Goal: Task Accomplishment & Management: Complete application form

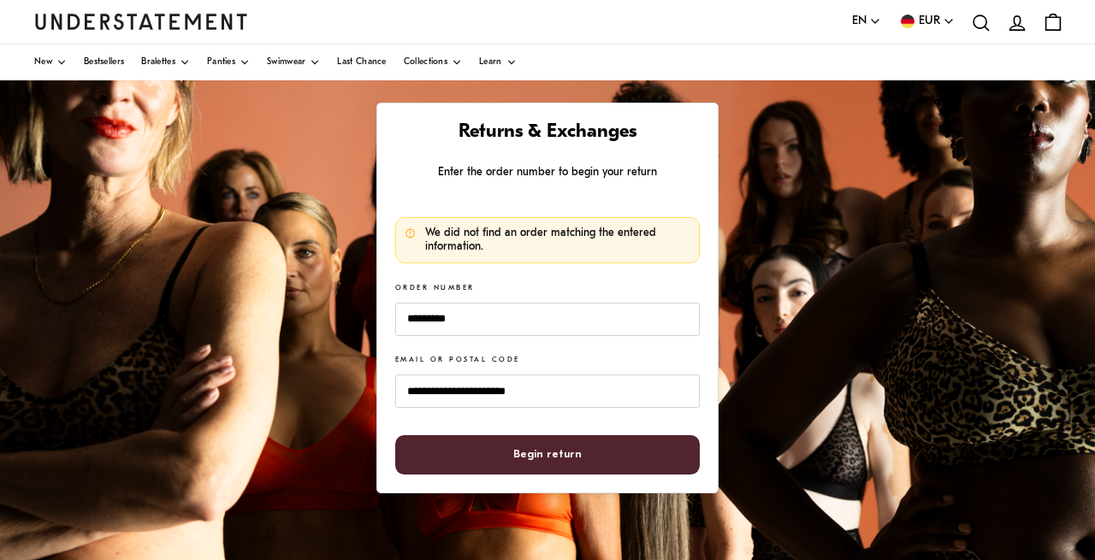
scroll to position [141, 0]
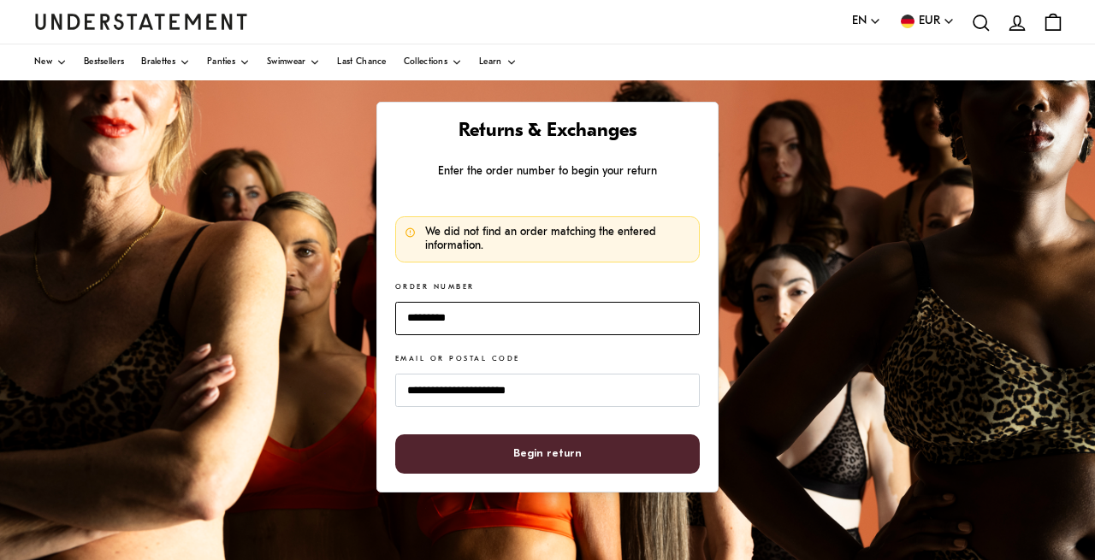
drag, startPoint x: 481, startPoint y: 319, endPoint x: 394, endPoint y: 316, distance: 87.3
click at [395, 316] on input "*********" at bounding box center [547, 318] width 305 height 33
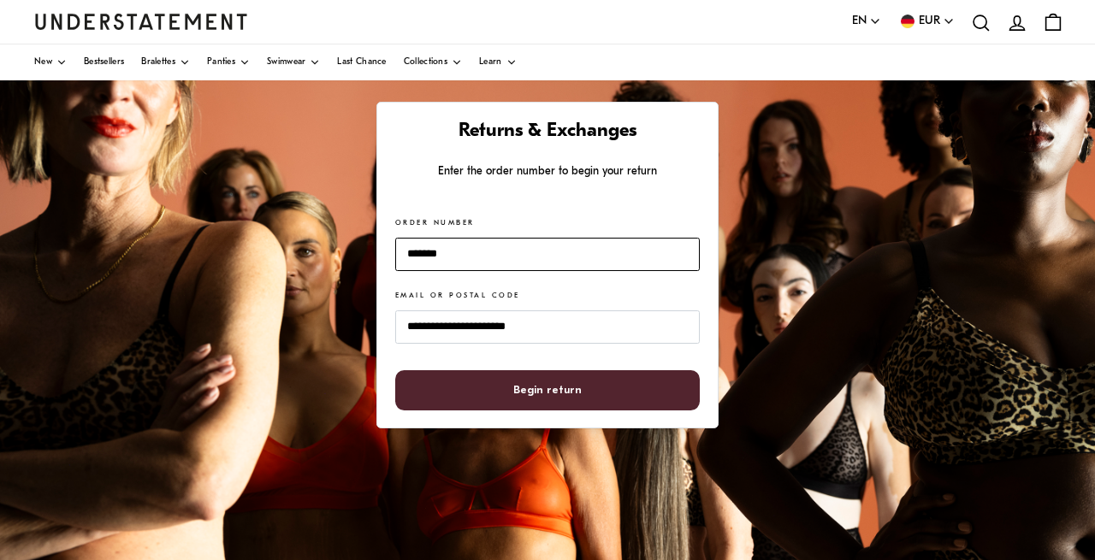
type input "*******"
click at [570, 395] on span "Begin return" at bounding box center [547, 390] width 68 height 39
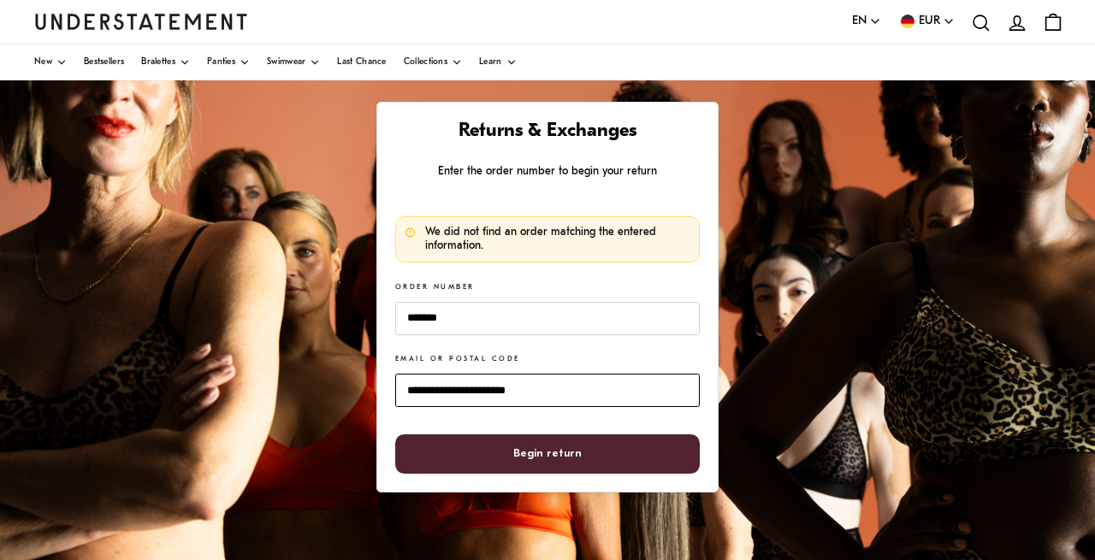
click at [426, 389] on input "**********" at bounding box center [547, 390] width 305 height 33
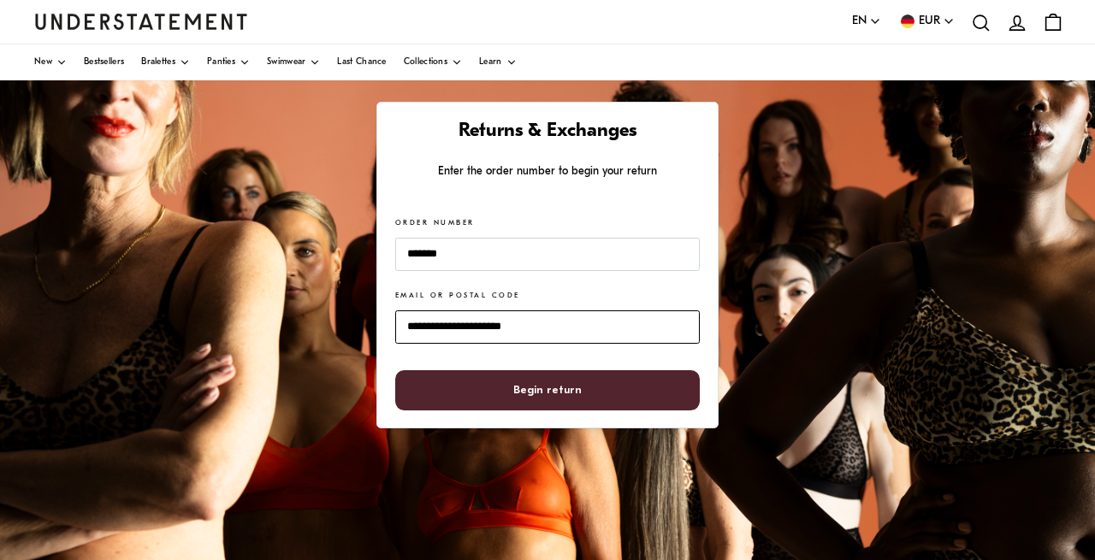
type input "**********"
click at [561, 397] on span "Begin return" at bounding box center [547, 390] width 68 height 39
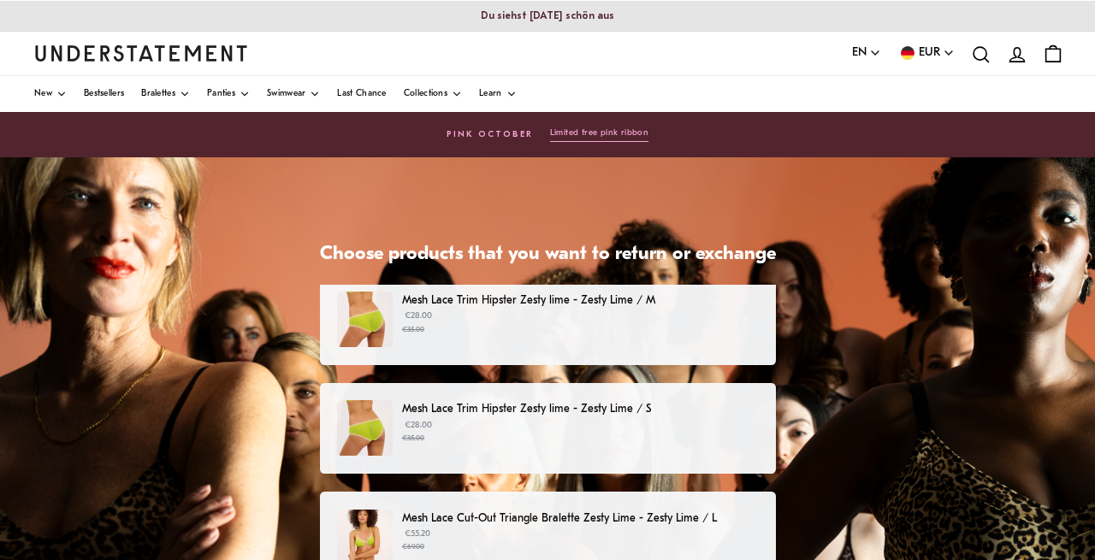
scroll to position [13, 0]
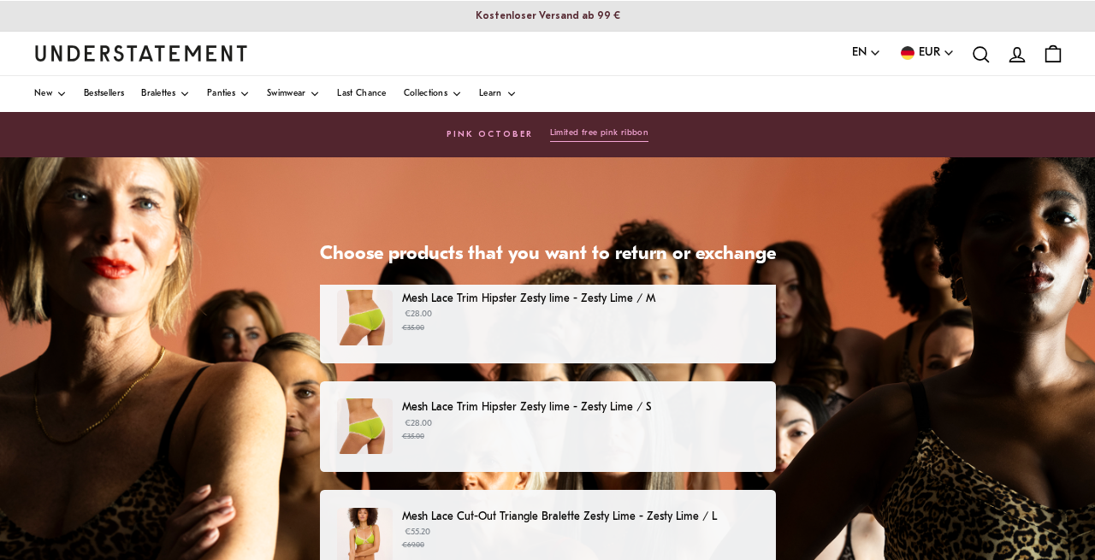
click at [448, 328] on small "€35.00" at bounding box center [580, 329] width 356 height 12
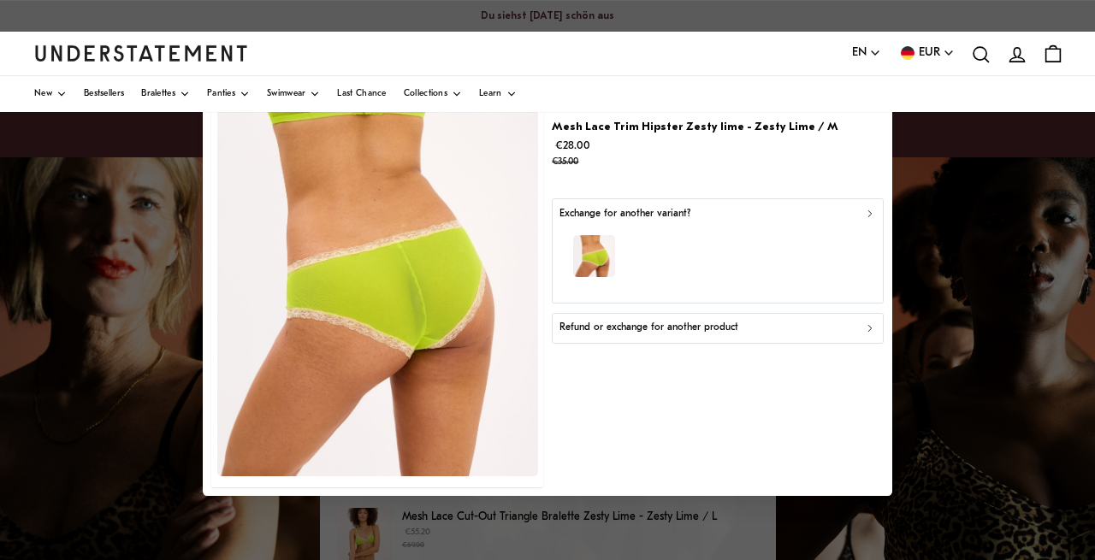
click at [661, 333] on p "Refund or exchange for another product" at bounding box center [649, 329] width 179 height 16
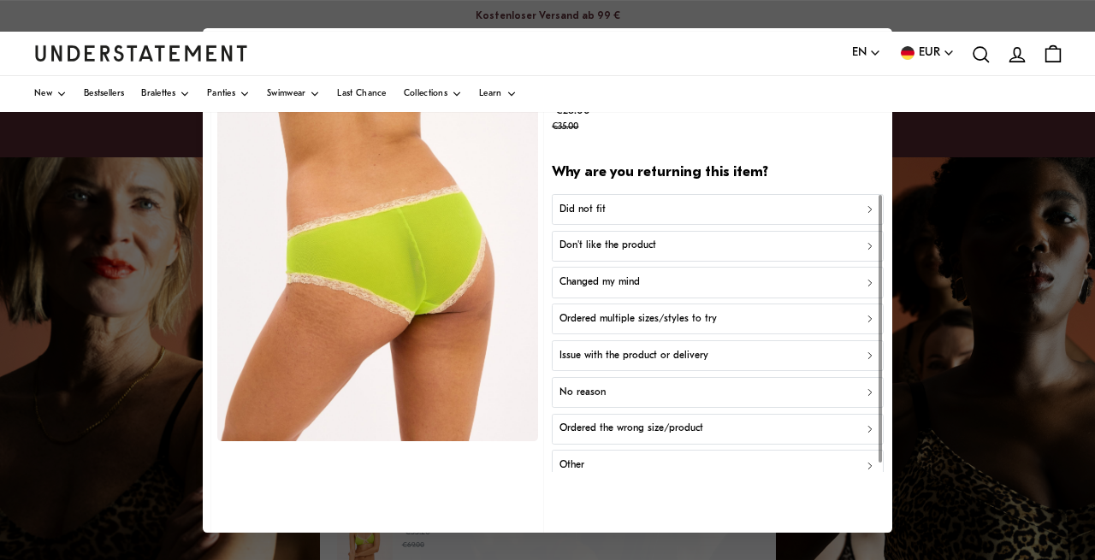
click at [649, 247] on p "Don't like the product" at bounding box center [608, 246] width 97 height 16
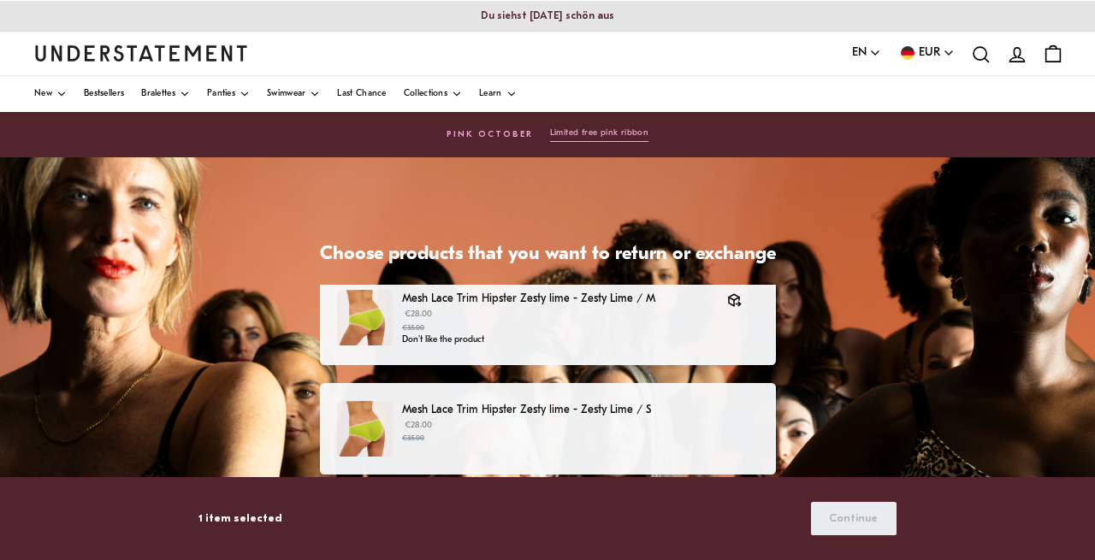
scroll to position [13, 0]
click at [505, 440] on small "€35.00" at bounding box center [580, 439] width 356 height 12
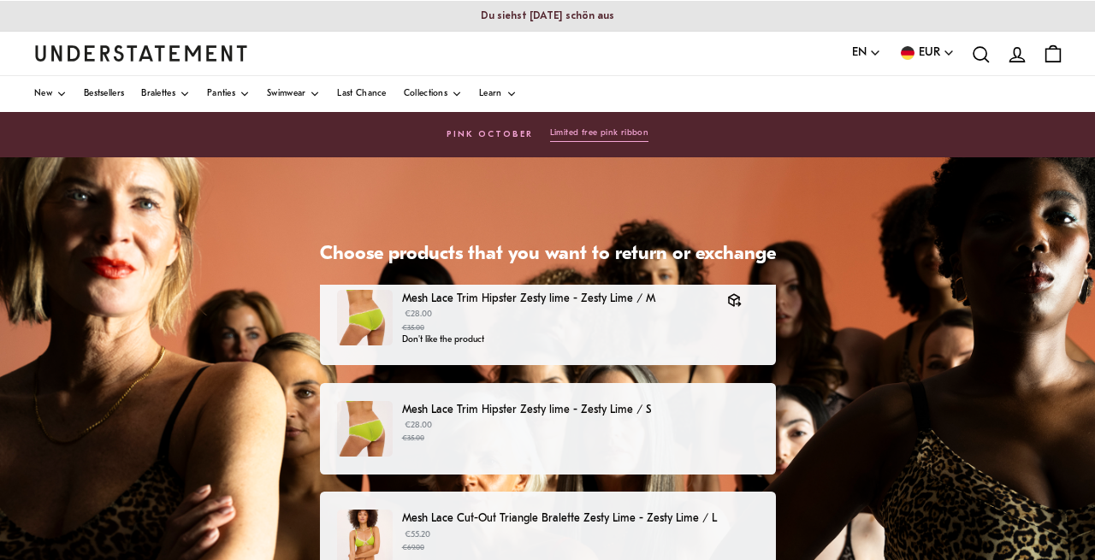
scroll to position [13, 0]
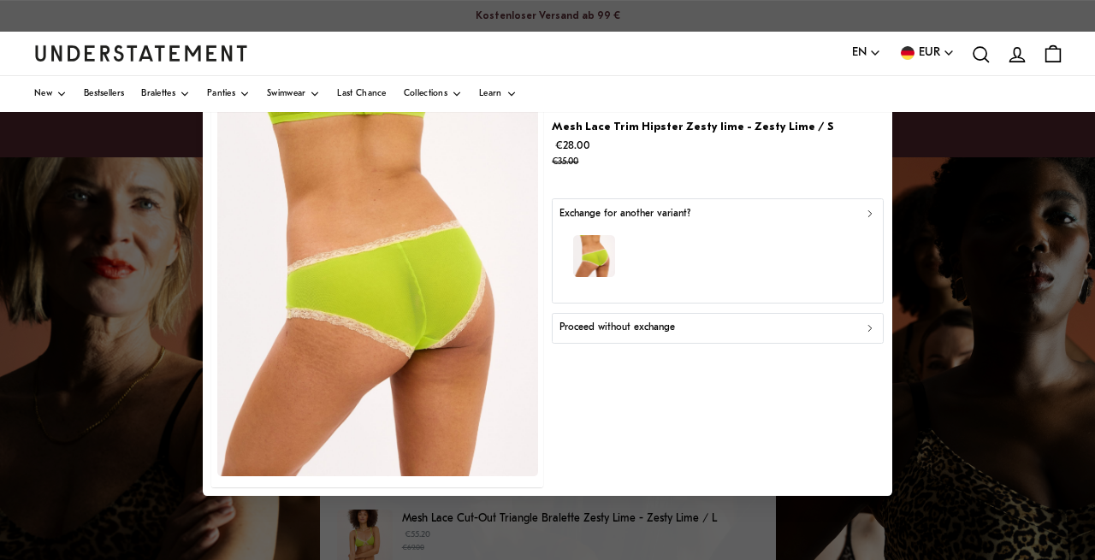
click at [673, 327] on p "Proceed without exchange" at bounding box center [618, 329] width 116 height 16
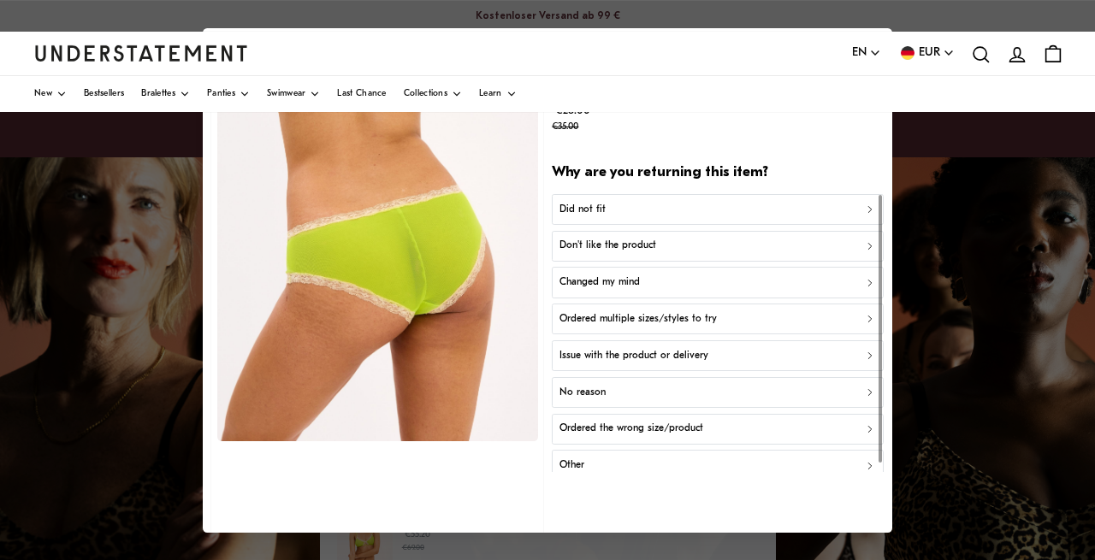
click at [615, 247] on p "Don't like the product" at bounding box center [608, 246] width 97 height 16
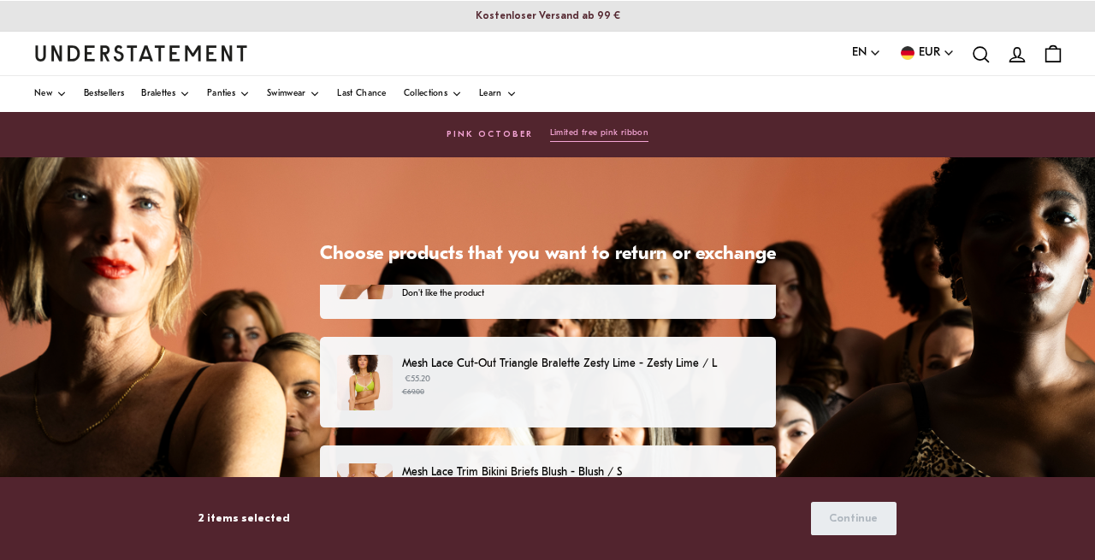
scroll to position [171, 0]
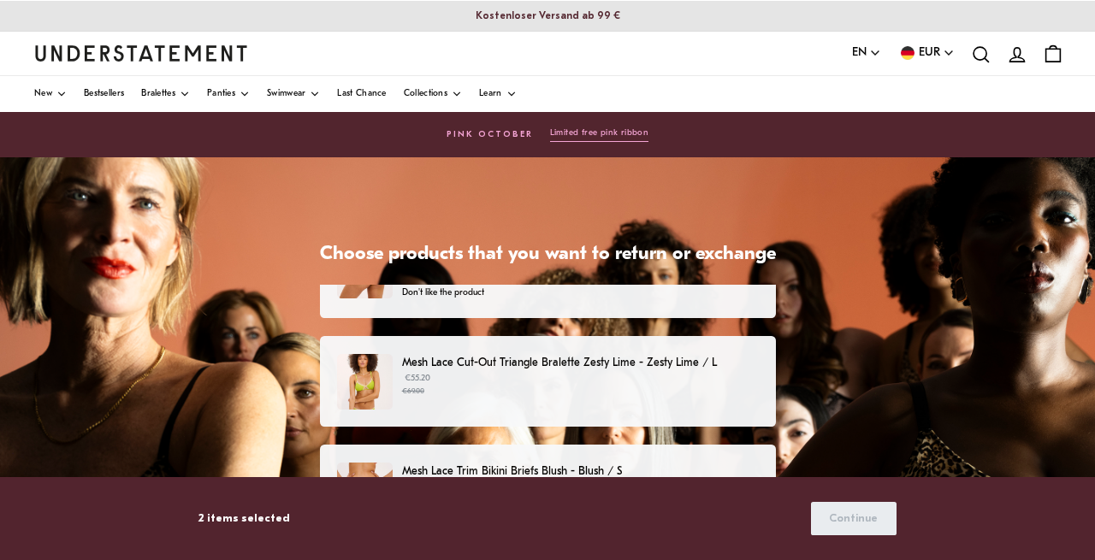
click at [507, 375] on p "€55.20 €69.00" at bounding box center [580, 385] width 356 height 26
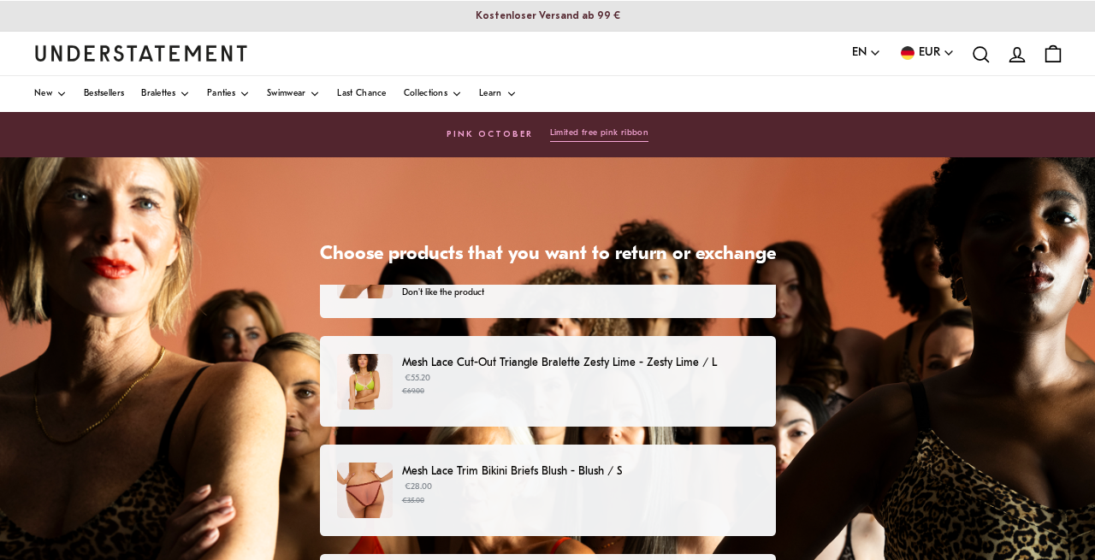
scroll to position [171, 0]
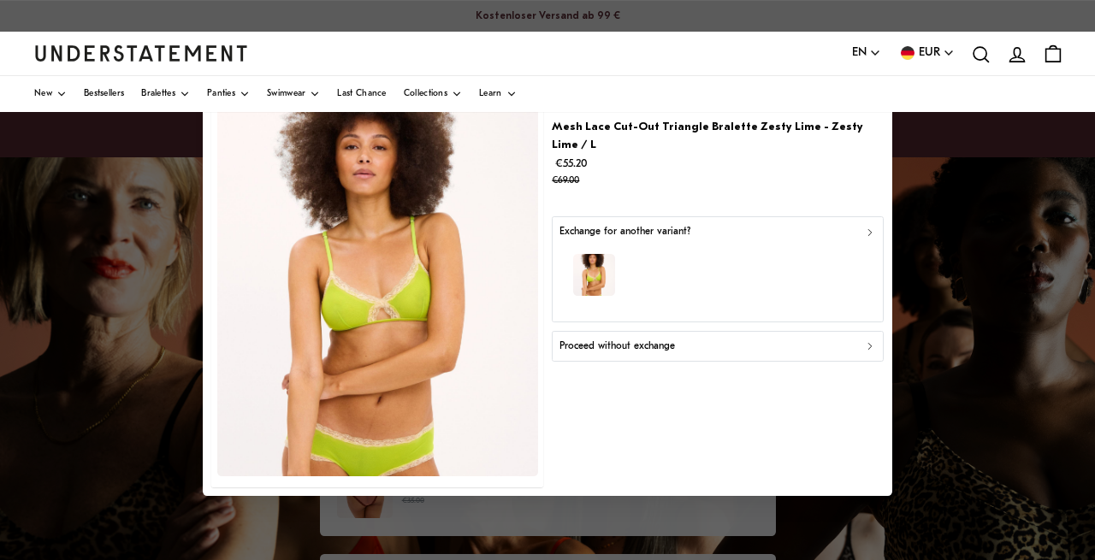
click at [670, 339] on p "Proceed without exchange" at bounding box center [618, 347] width 116 height 16
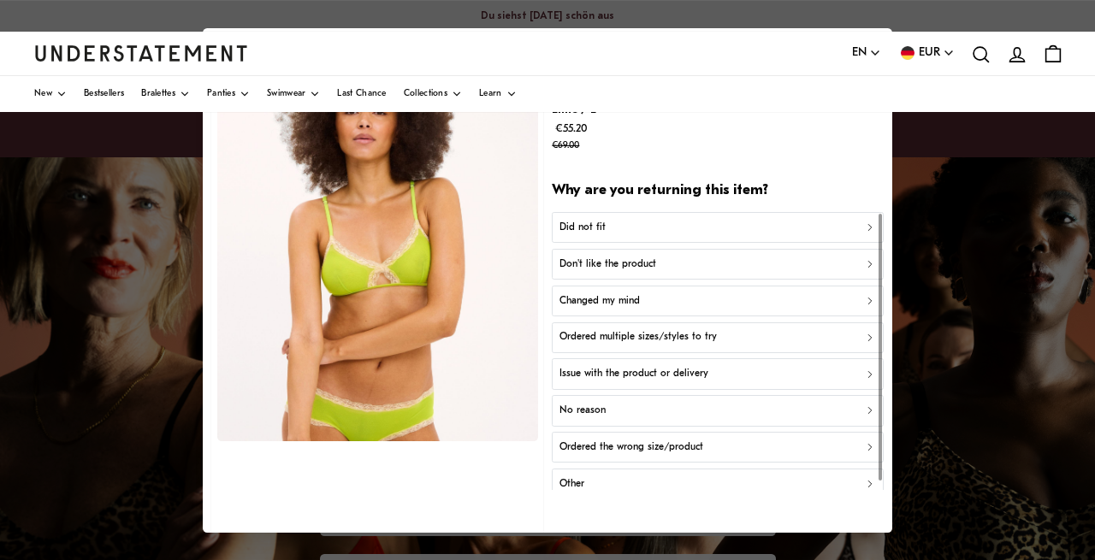
click at [621, 257] on p "Don't like the product" at bounding box center [608, 265] width 97 height 16
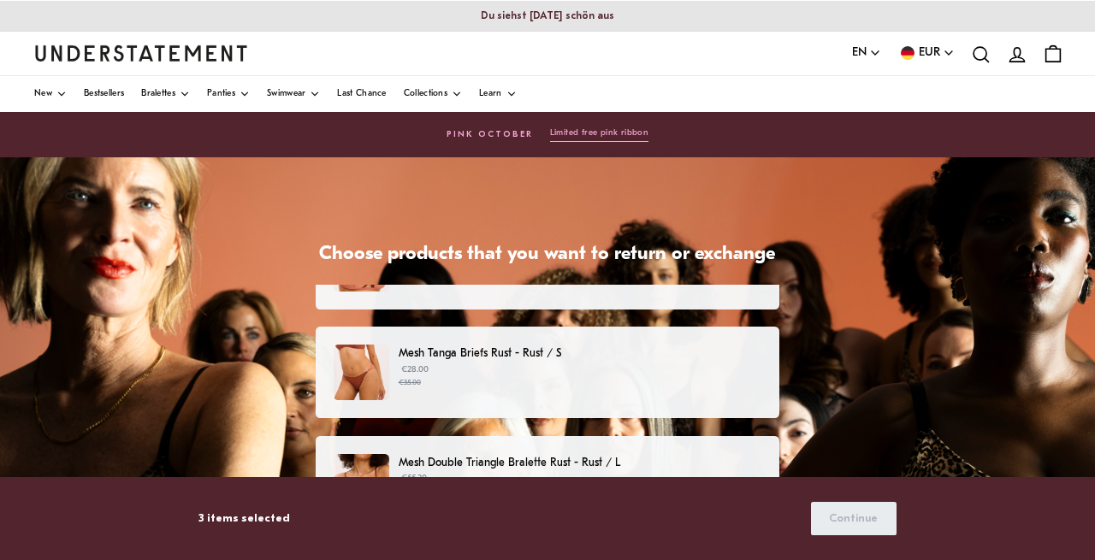
scroll to position [514, 0]
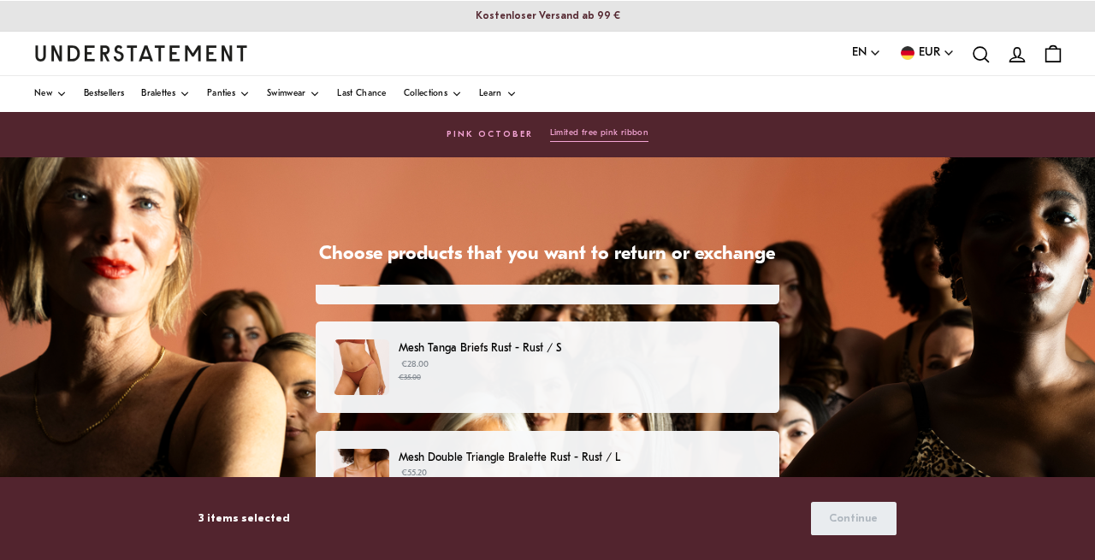
click at [529, 371] on p "€28.00 €35.00" at bounding box center [580, 372] width 363 height 26
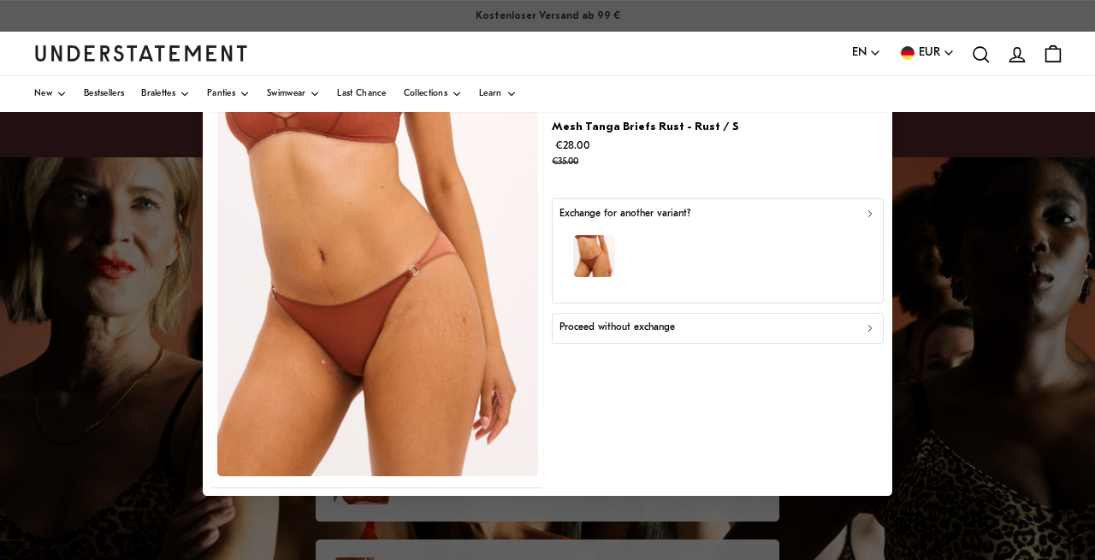
click at [644, 329] on p "Proceed without exchange" at bounding box center [618, 329] width 116 height 16
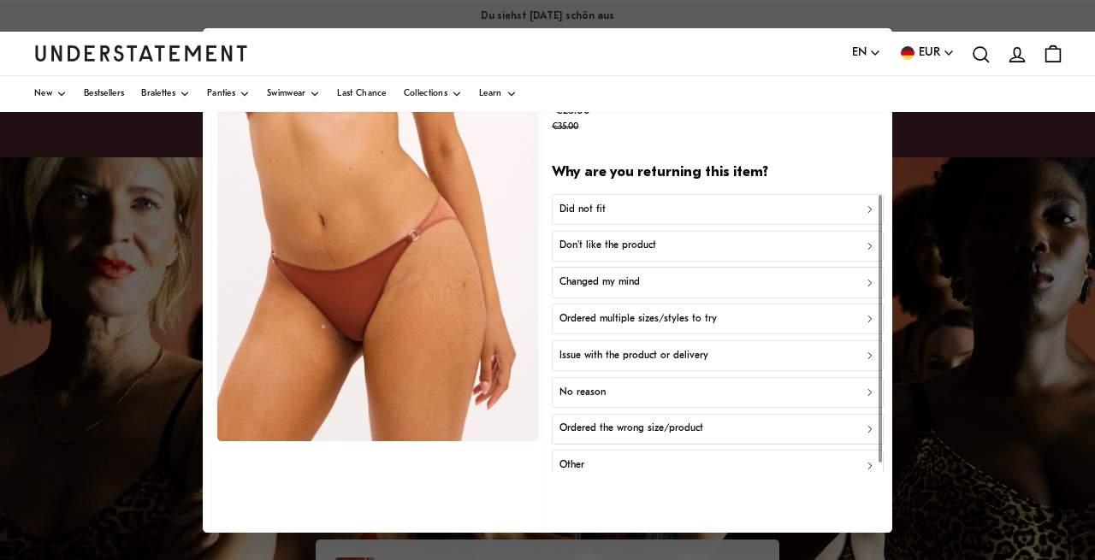
click at [594, 212] on p "Did not fit" at bounding box center [583, 209] width 46 height 16
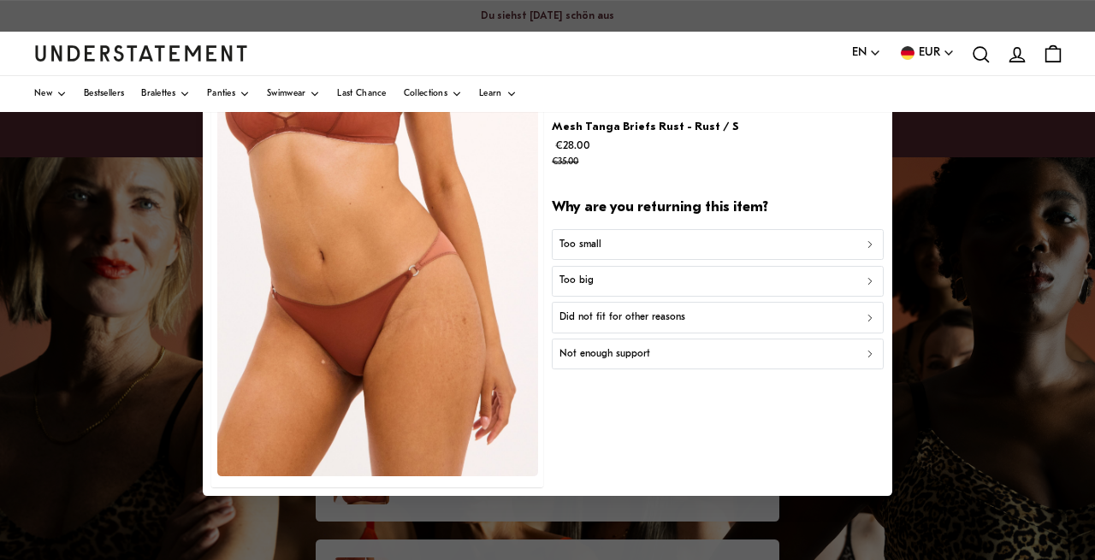
click at [673, 324] on p "Did not fit for other reasons" at bounding box center [623, 319] width 126 height 16
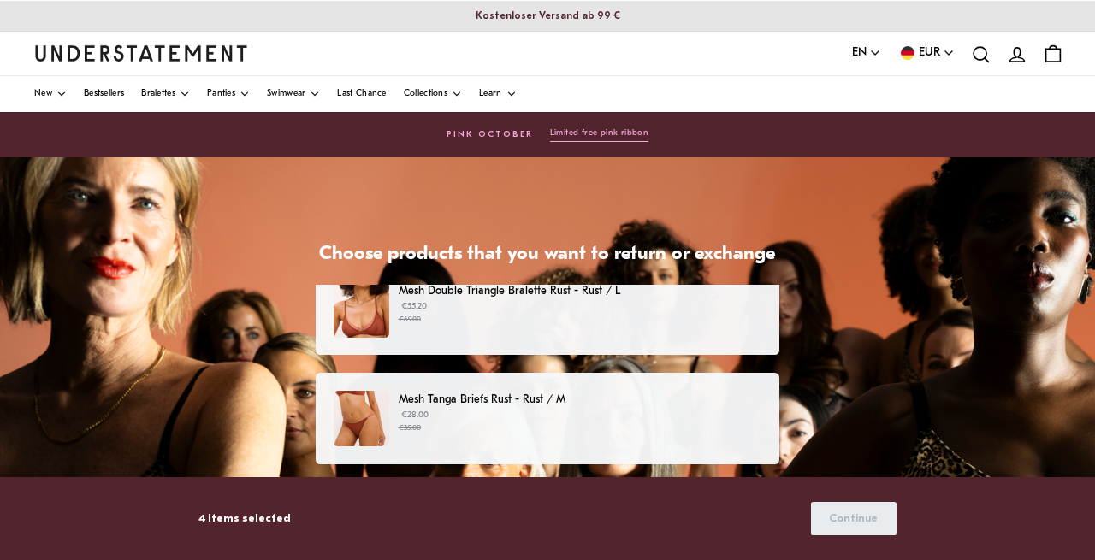
scroll to position [682, 0]
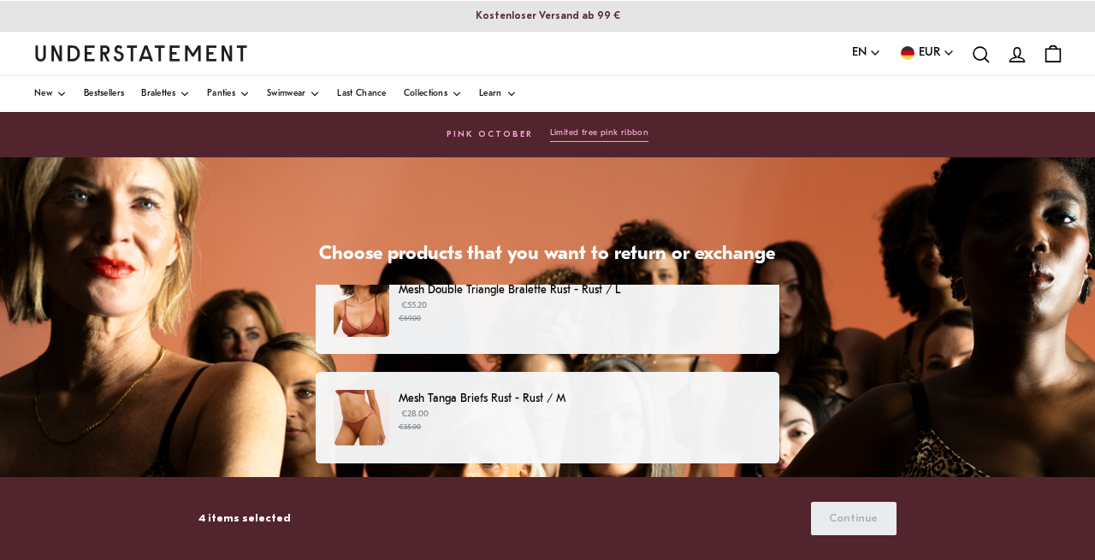
click at [519, 323] on small "€69.00" at bounding box center [580, 319] width 363 height 12
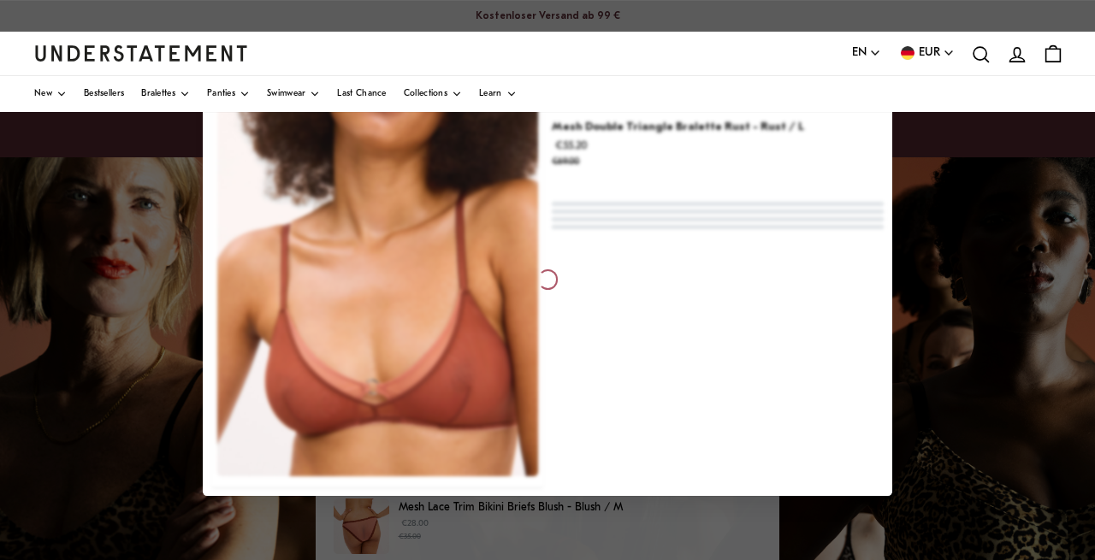
scroll to position [682, 0]
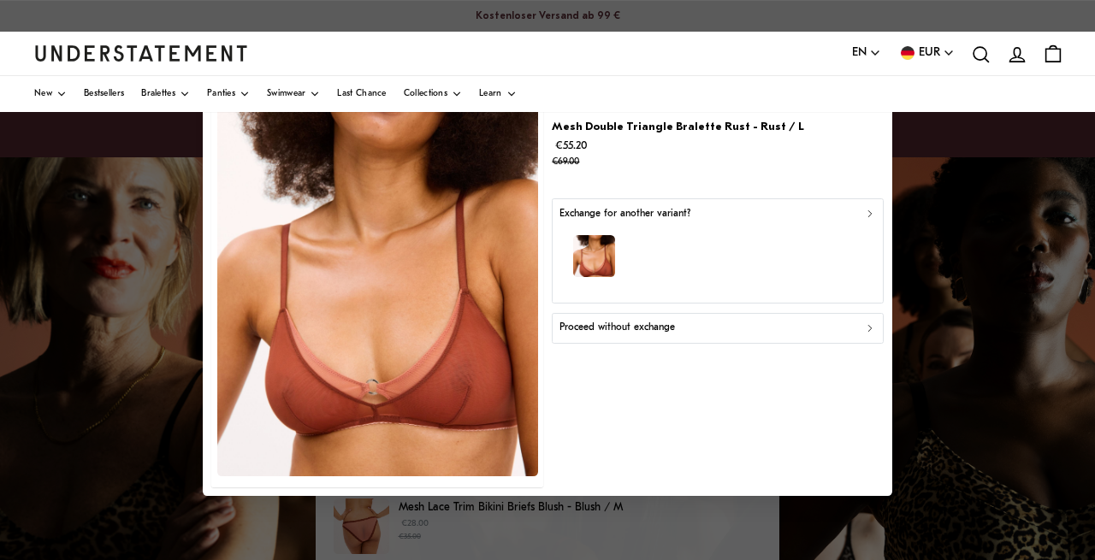
click at [673, 332] on p "Proceed without exchange" at bounding box center [618, 329] width 116 height 16
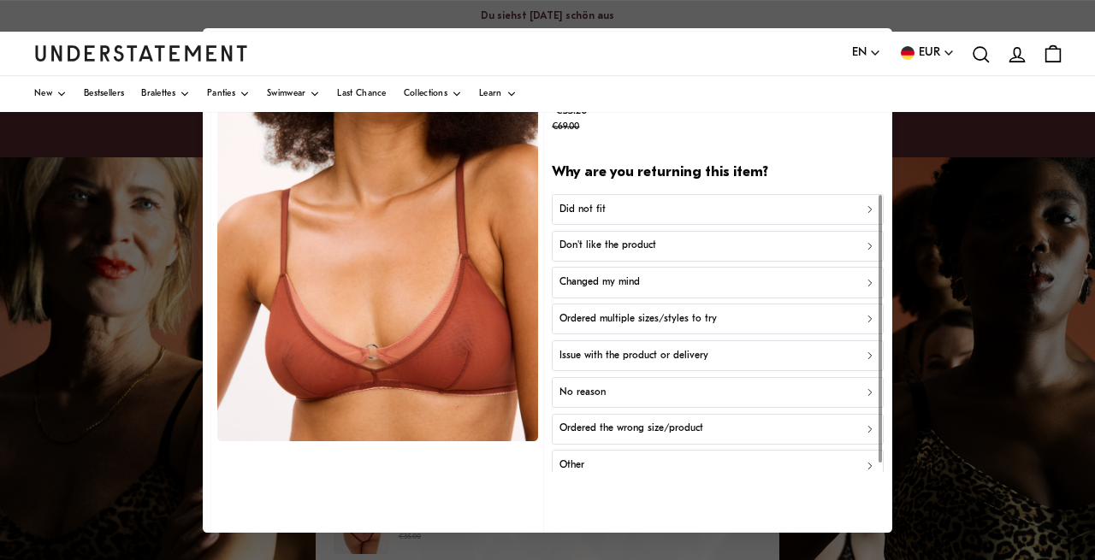
click at [620, 205] on div "Did not fit" at bounding box center [718, 209] width 317 height 16
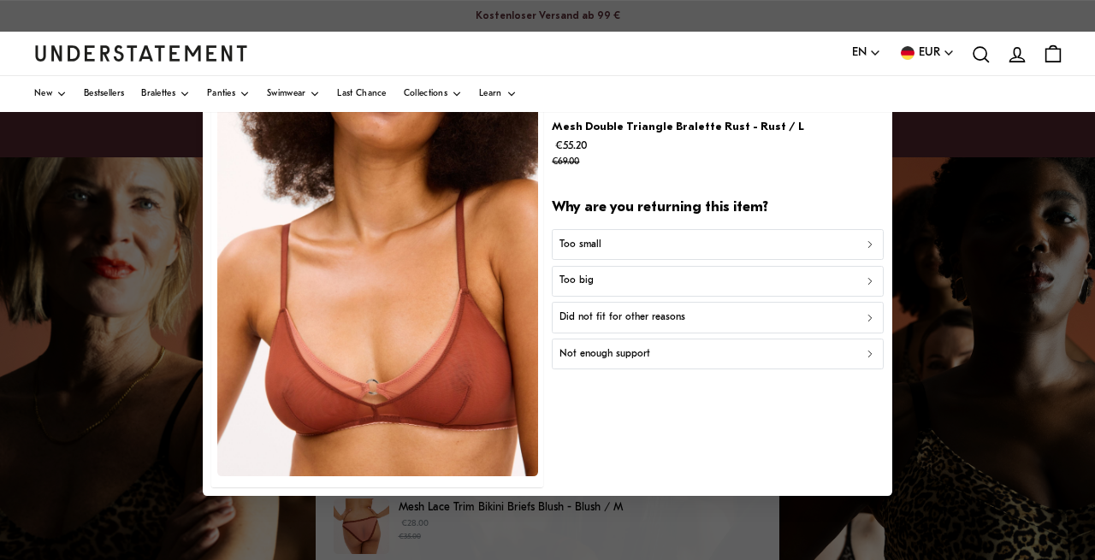
click at [597, 283] on div "Too big" at bounding box center [718, 282] width 317 height 16
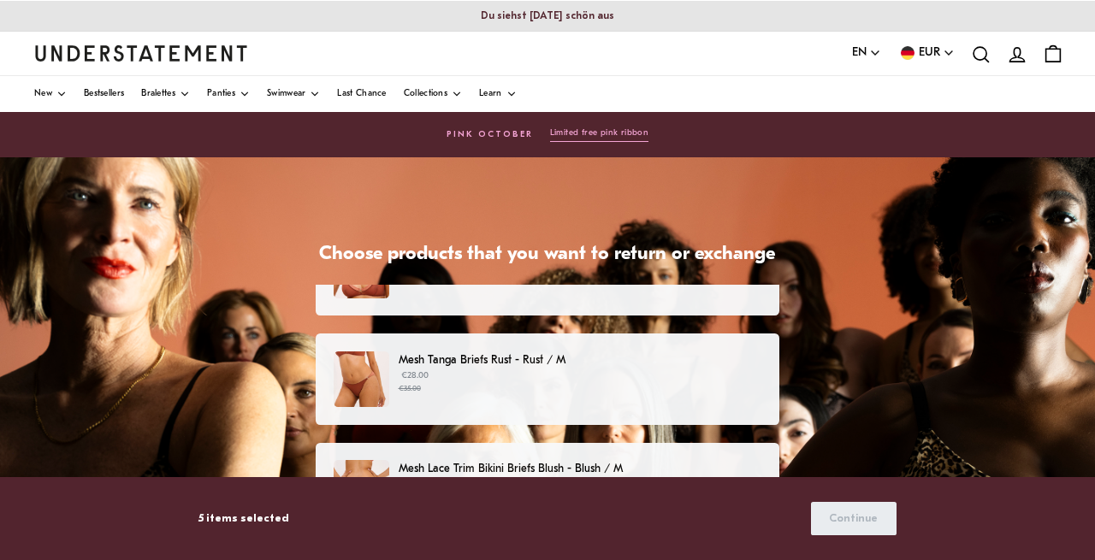
scroll to position [723, 0]
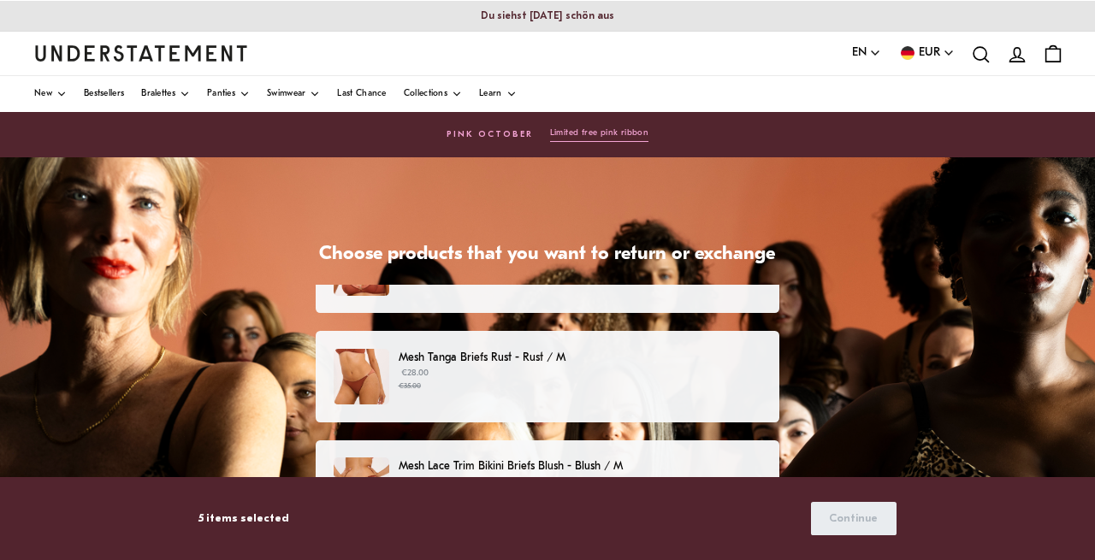
click at [514, 381] on p "€28.00 €35.00" at bounding box center [580, 380] width 363 height 26
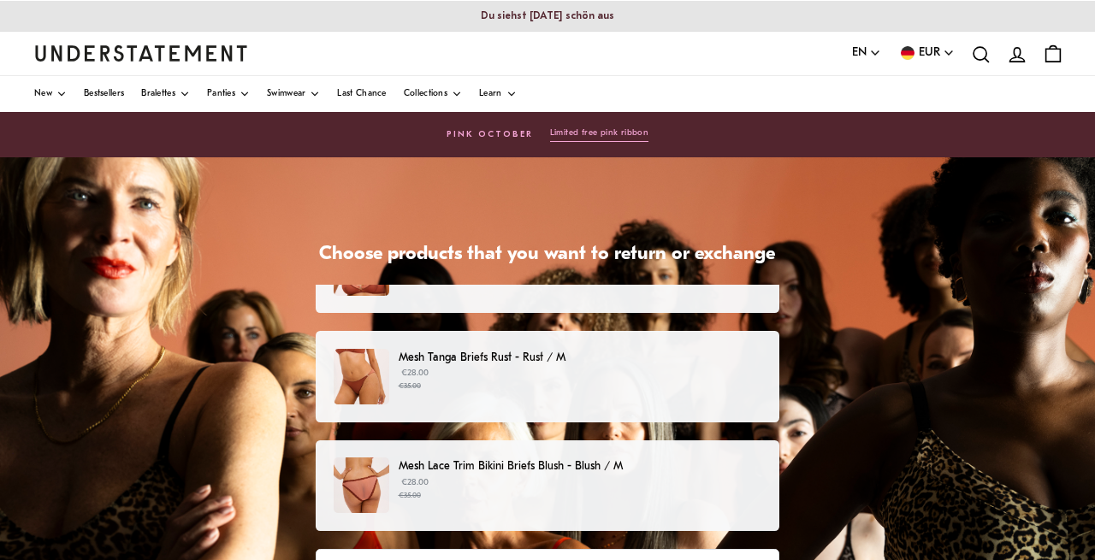
scroll to position [723, 0]
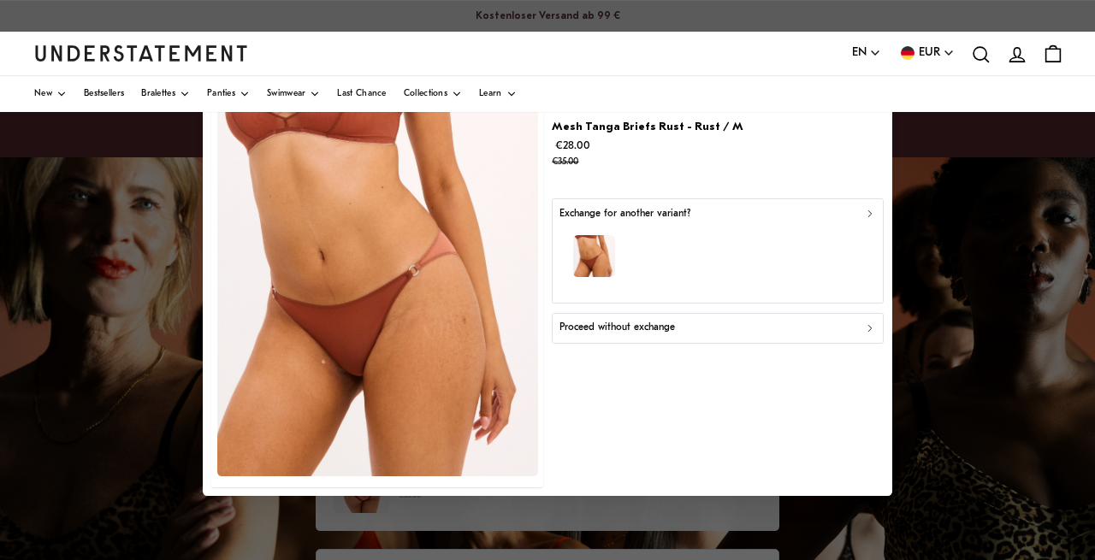
click at [653, 334] on p "Proceed without exchange" at bounding box center [618, 329] width 116 height 16
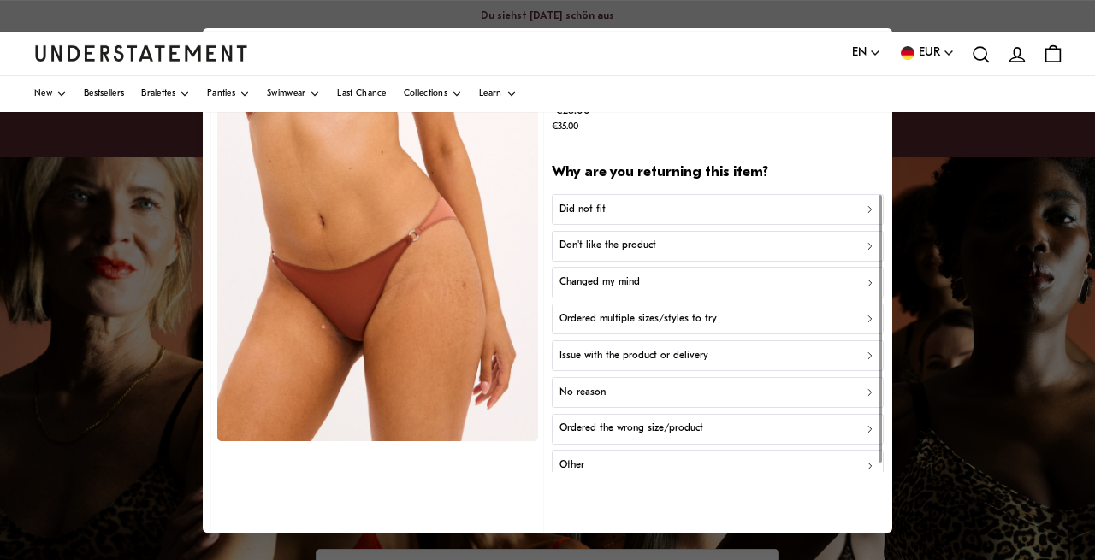
click at [598, 213] on p "Did not fit" at bounding box center [583, 209] width 46 height 16
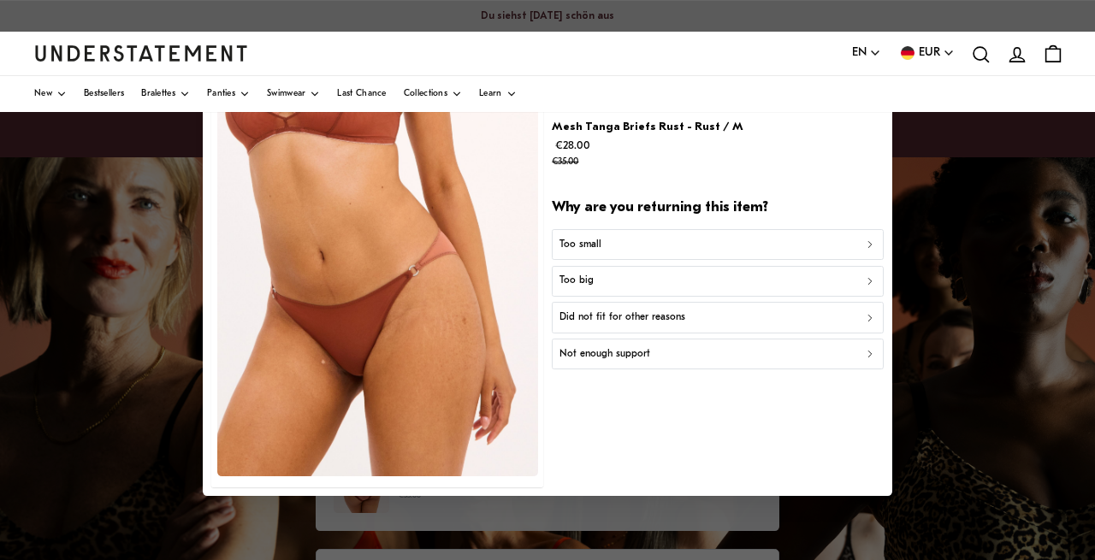
click at [601, 286] on div "Too big" at bounding box center [718, 282] width 317 height 16
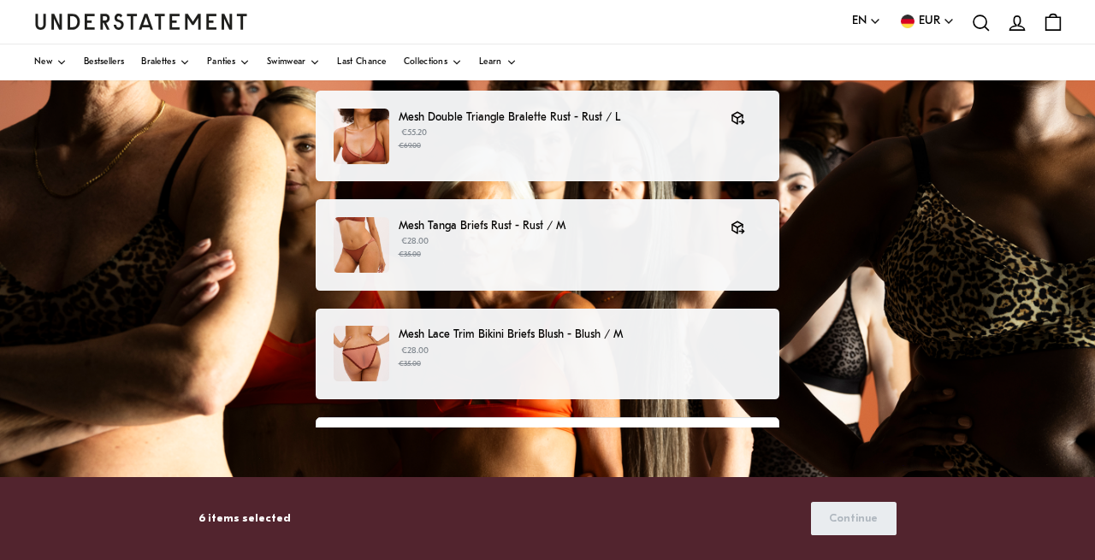
scroll to position [247, 0]
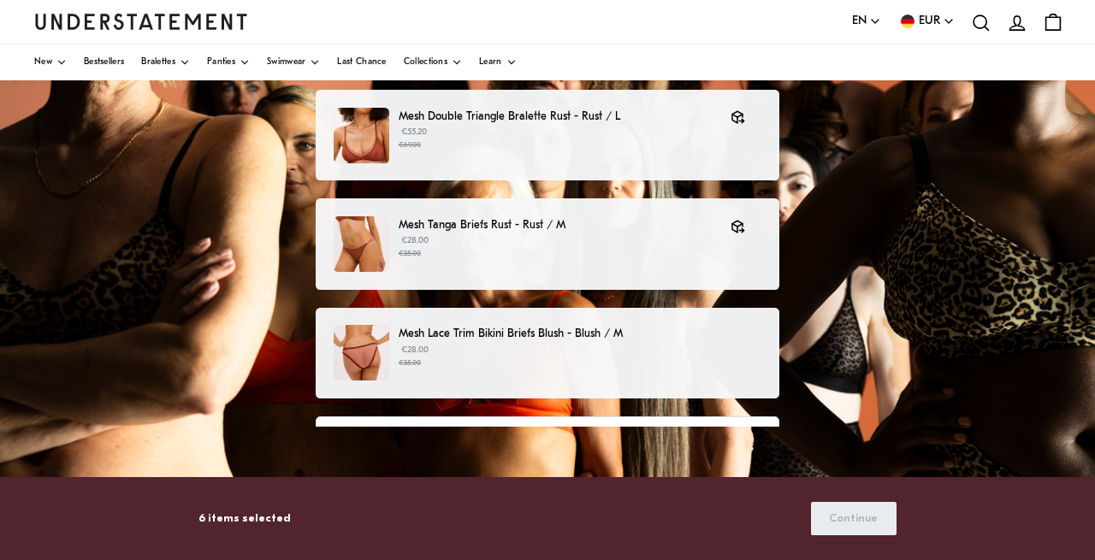
click at [655, 333] on p "Mesh Lace Trim Bikini Briefs Blush - Blush / M" at bounding box center [580, 334] width 363 height 18
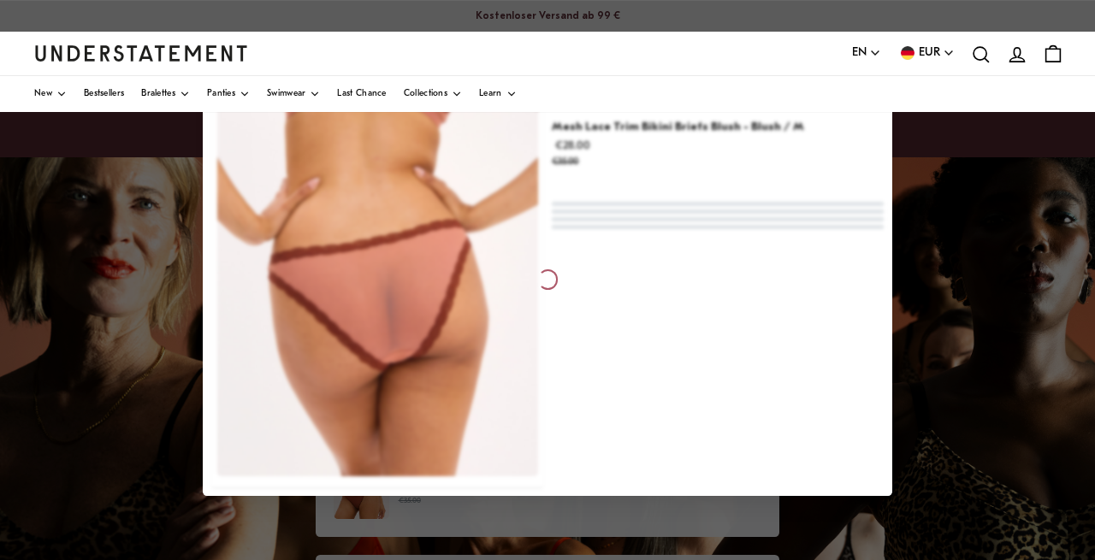
scroll to position [608, 0]
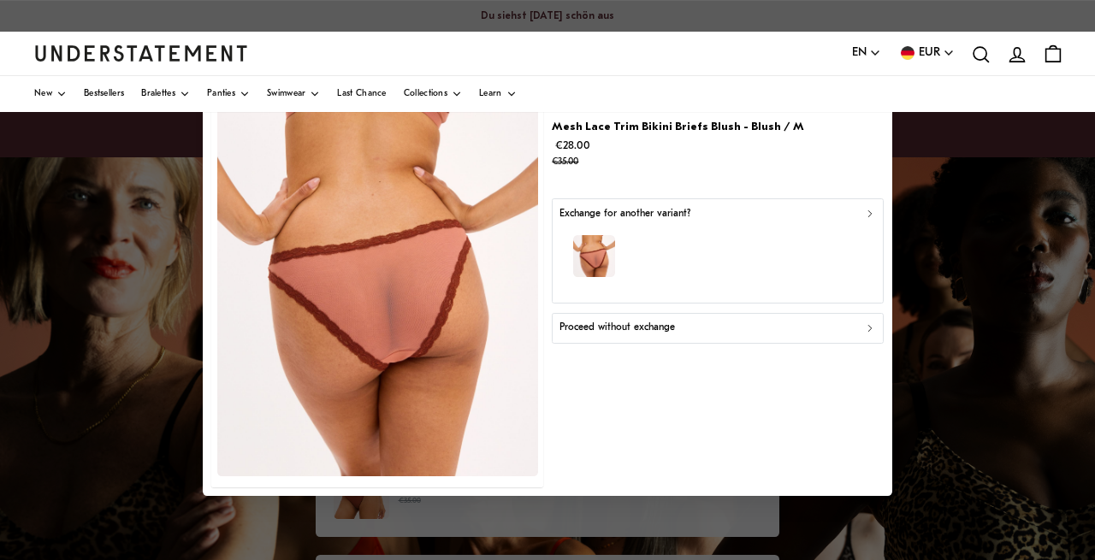
click at [746, 330] on div "Proceed without exchange" at bounding box center [718, 329] width 317 height 16
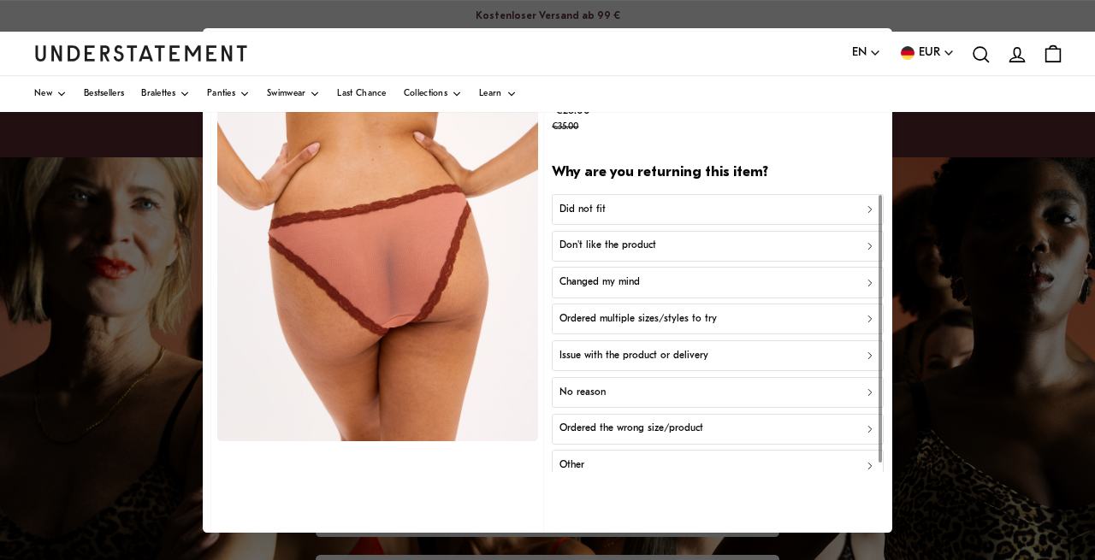
click at [610, 206] on div "Did not fit" at bounding box center [718, 209] width 317 height 16
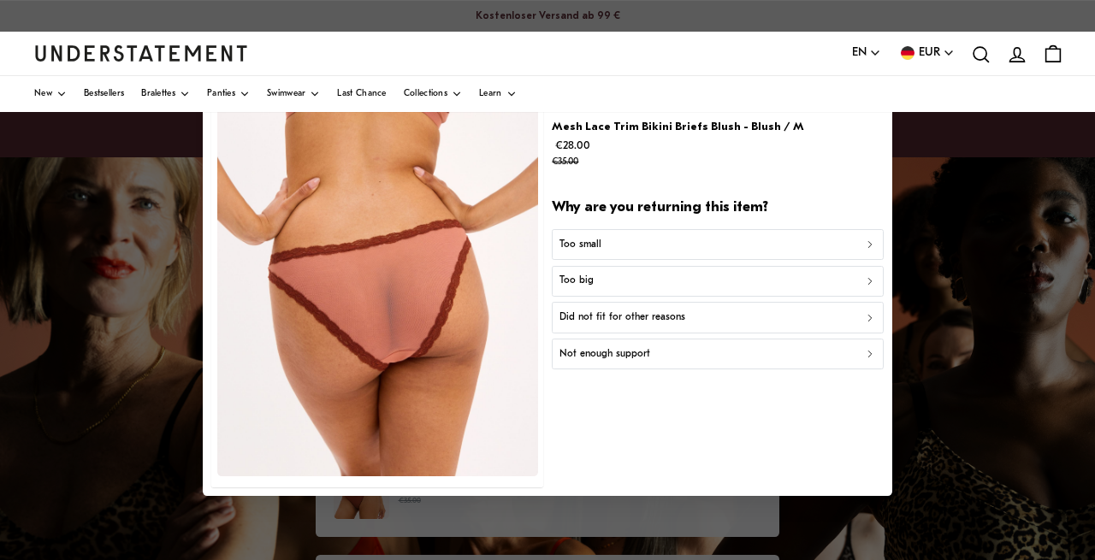
click at [598, 283] on div "Too big" at bounding box center [718, 282] width 317 height 16
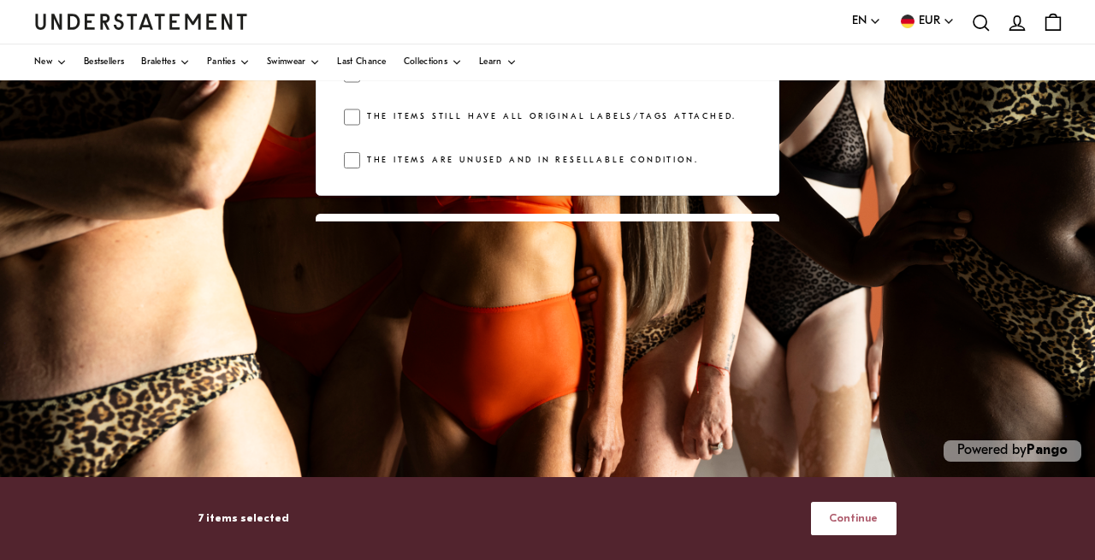
scroll to position [851, 0]
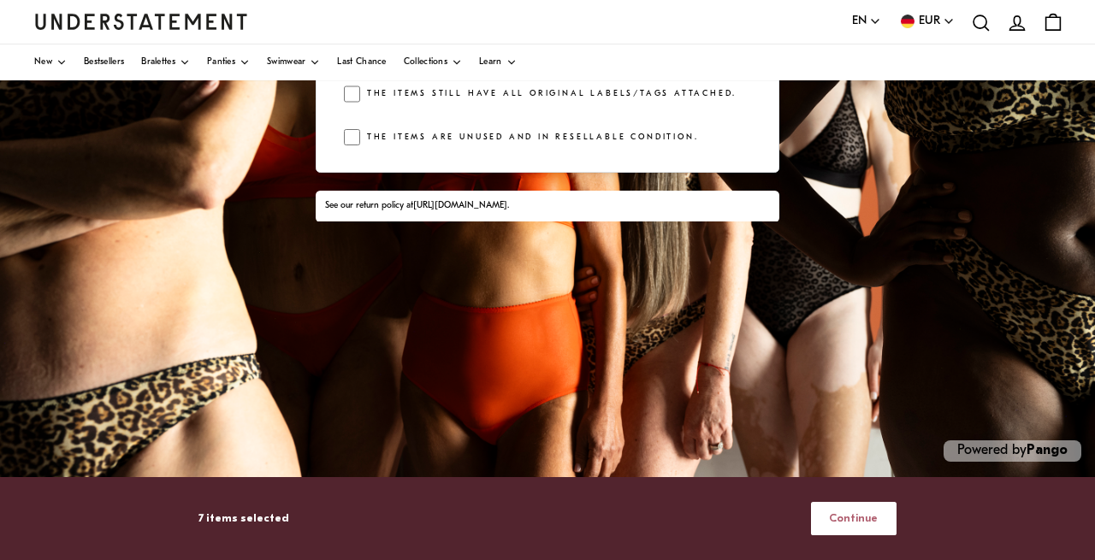
click at [845, 519] on span "Continue" at bounding box center [853, 519] width 49 height 32
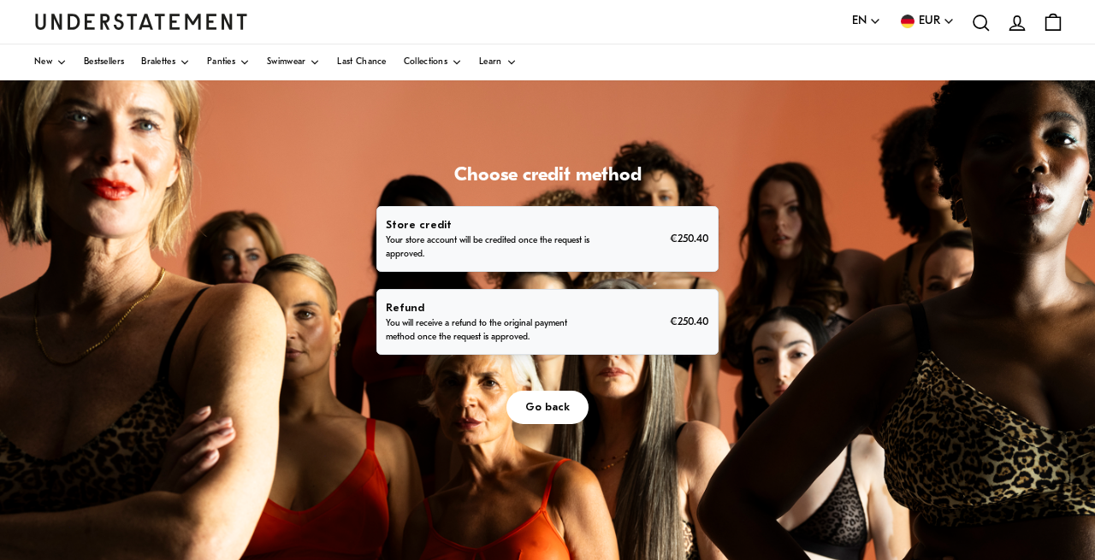
scroll to position [80, 0]
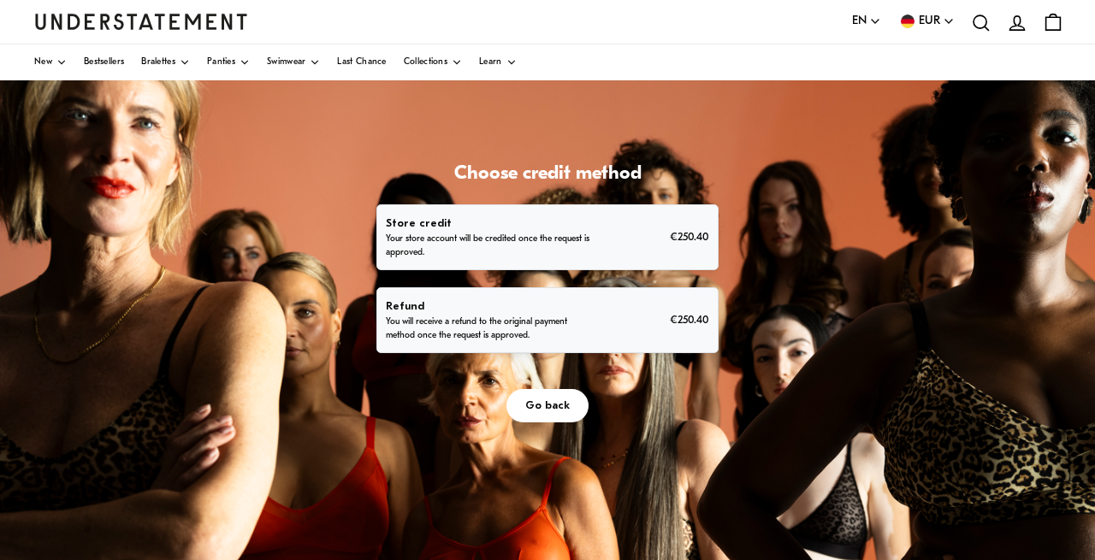
click at [549, 410] on span "Go back" at bounding box center [547, 406] width 44 height 32
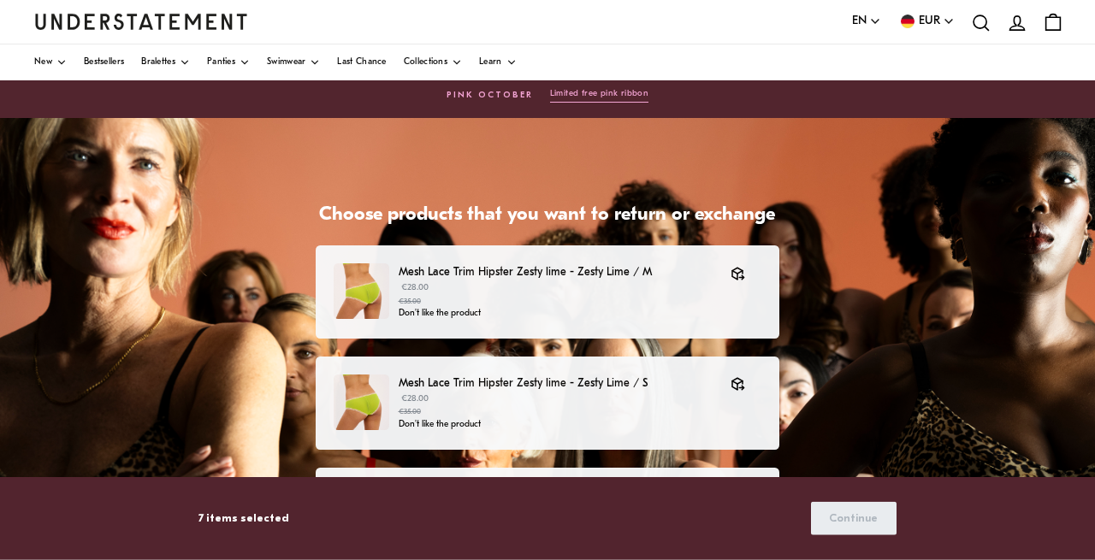
scroll to position [38, 0]
